Goal: Find specific page/section: Find specific page/section

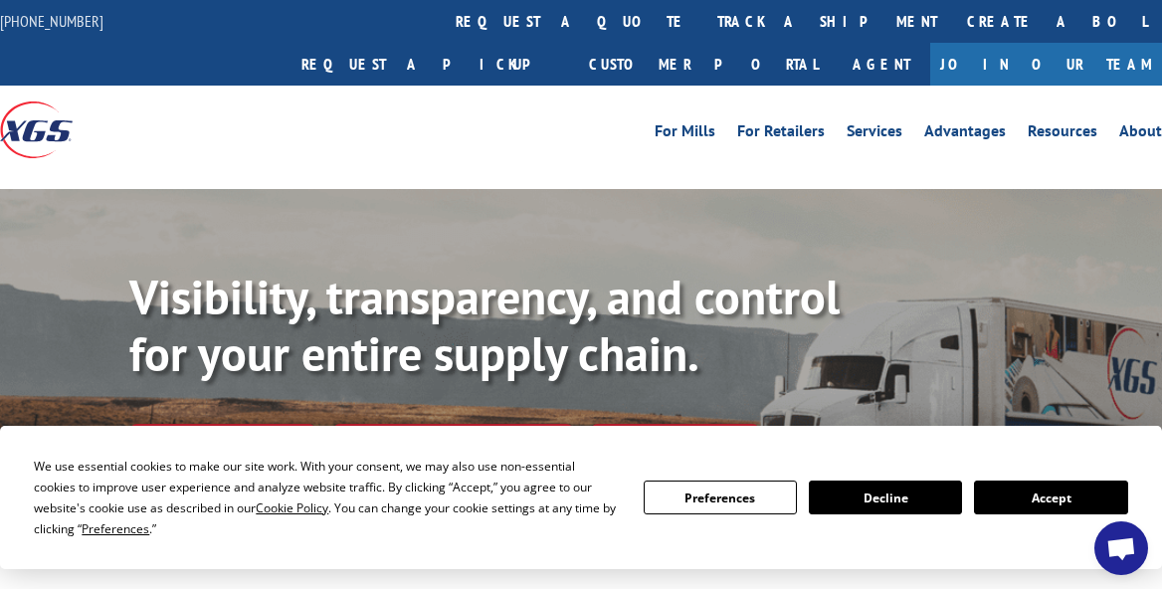
click at [1005, 504] on button "Accept" at bounding box center [1050, 498] width 153 height 34
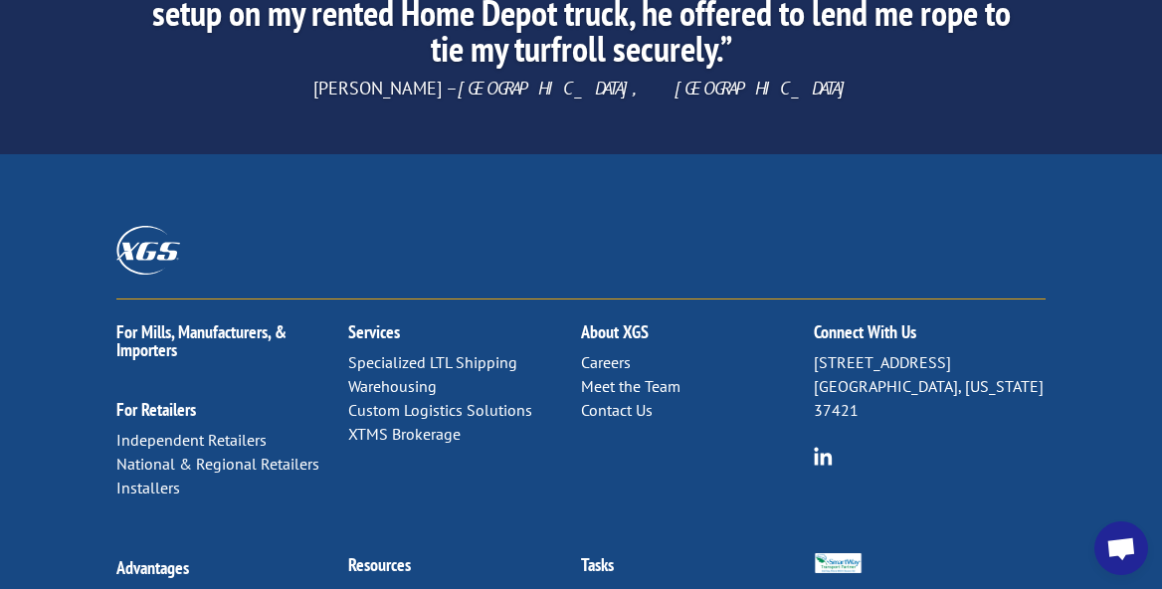
scroll to position [3444, 7]
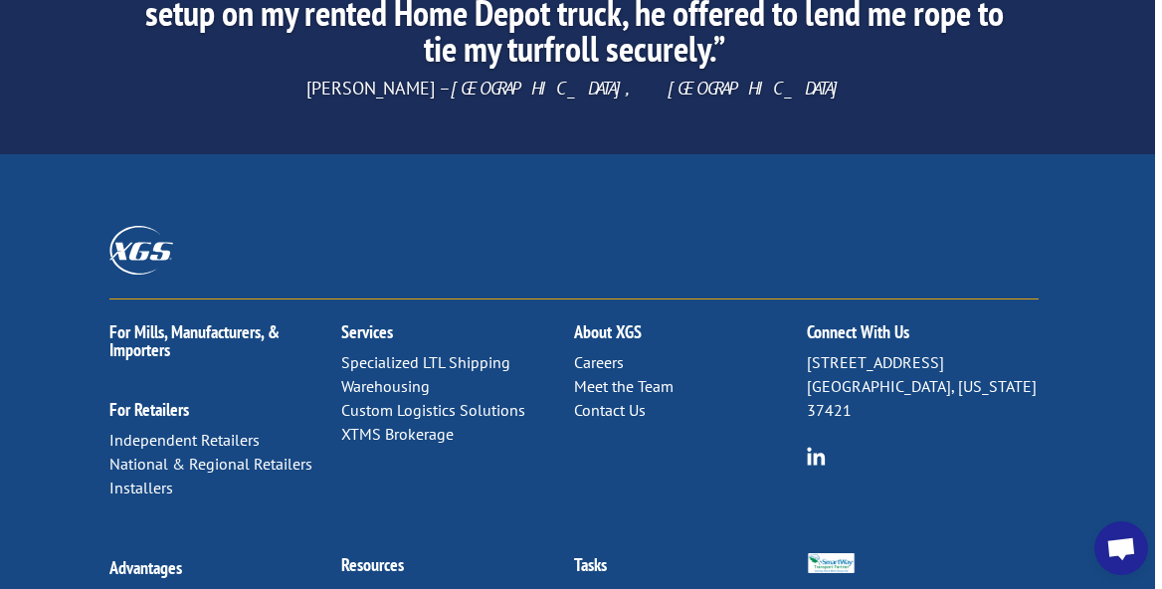
click at [595, 352] on link "Careers" at bounding box center [599, 362] width 50 height 20
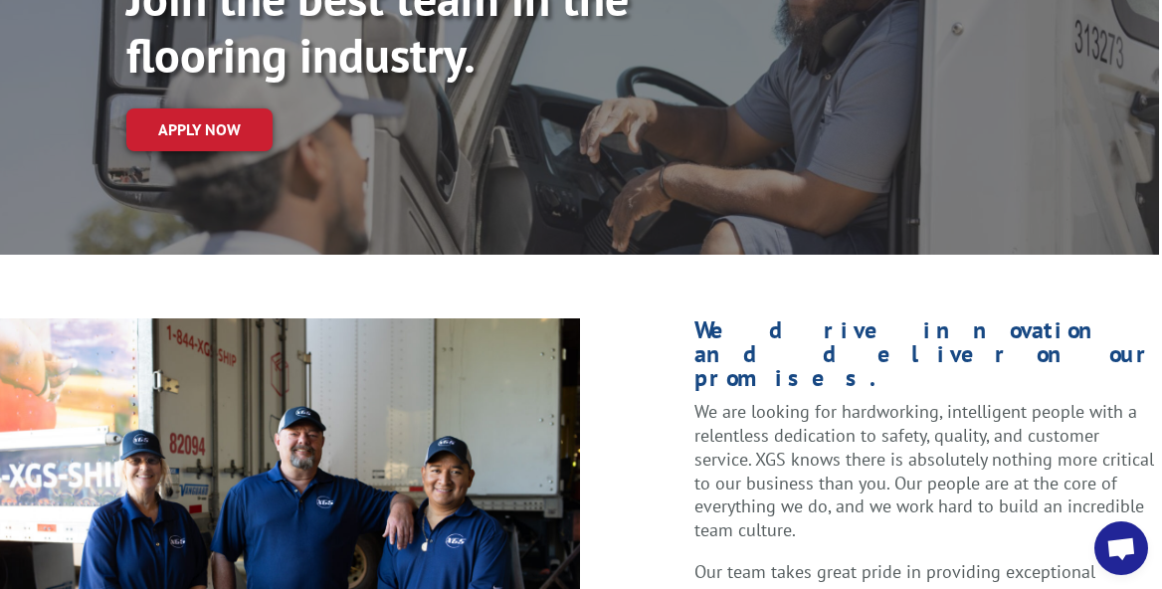
scroll to position [199, 3]
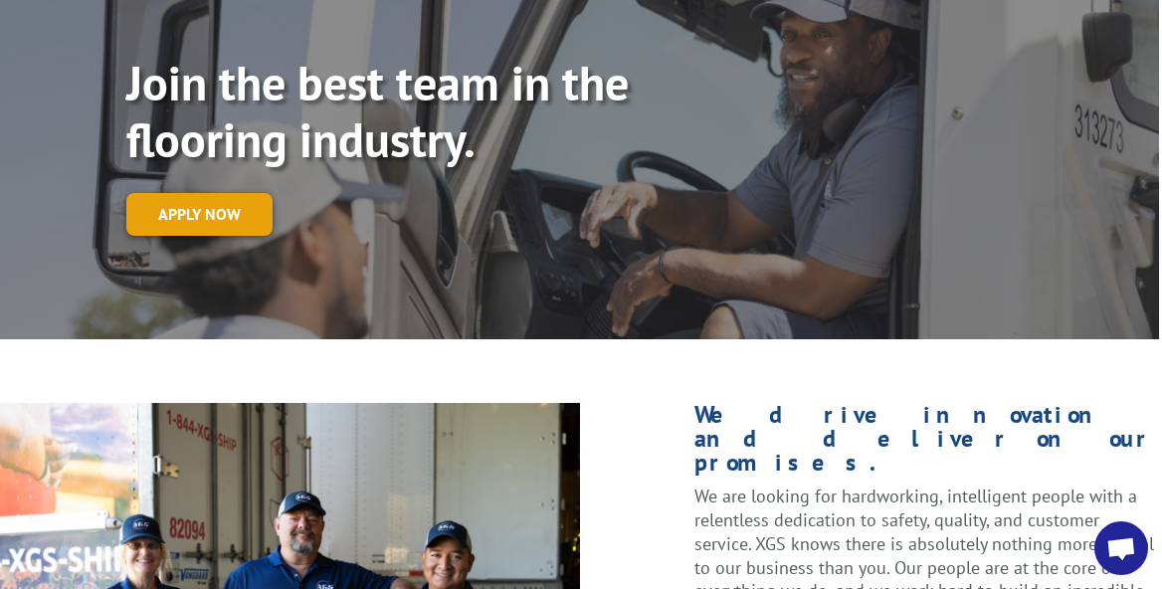
click at [188, 193] on link "Apply now" at bounding box center [199, 214] width 146 height 43
